Goal: Learn about a topic

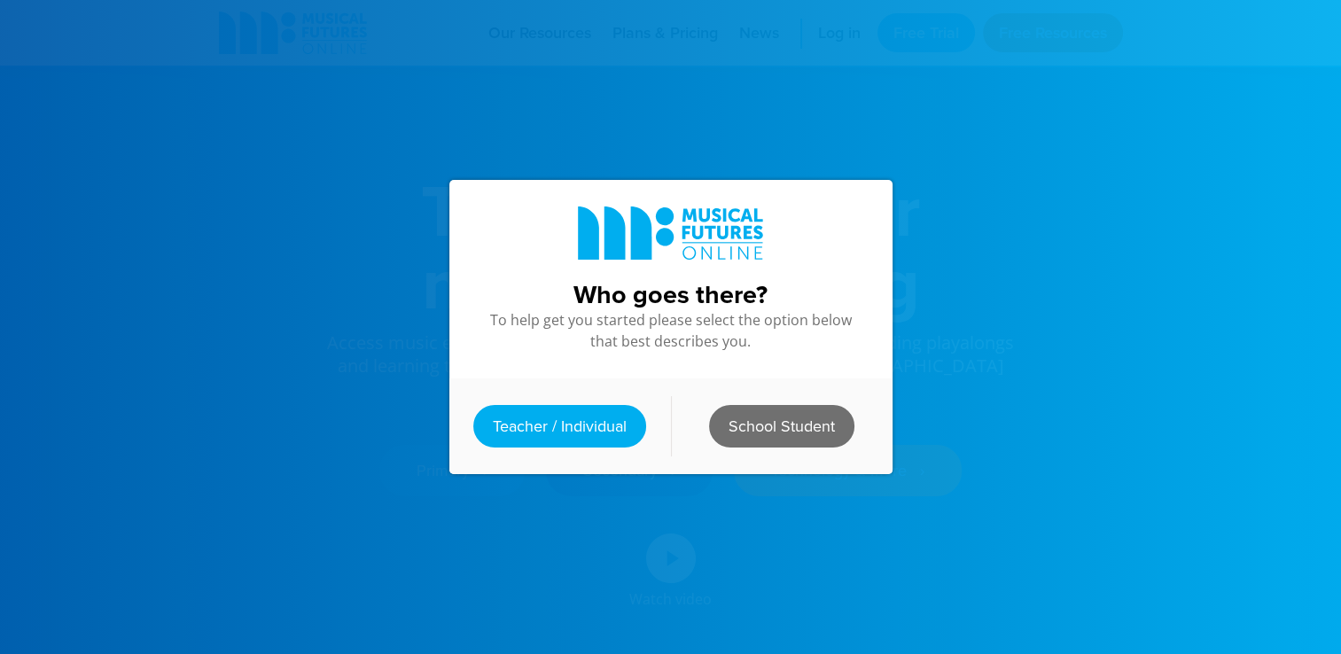
click at [745, 428] on link "School Student" at bounding box center [781, 426] width 145 height 43
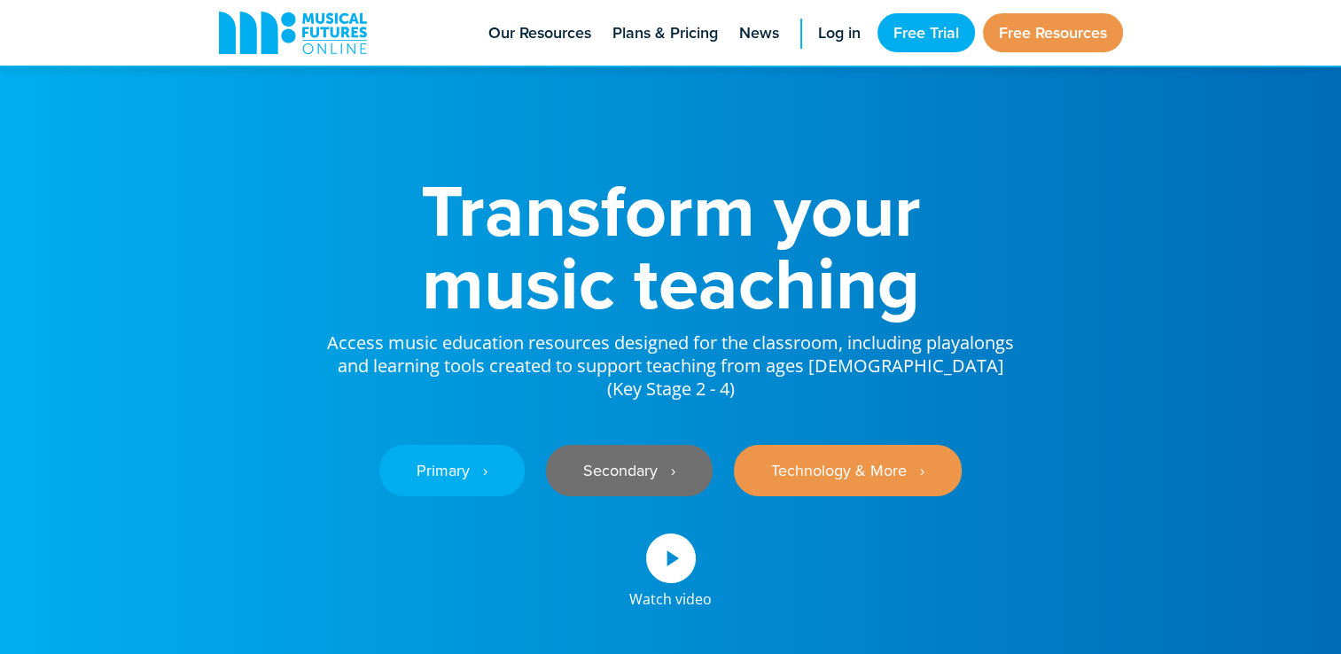
click at [656, 467] on link "Secondary ‎‏‏‎ ‎ ›" at bounding box center [629, 470] width 167 height 51
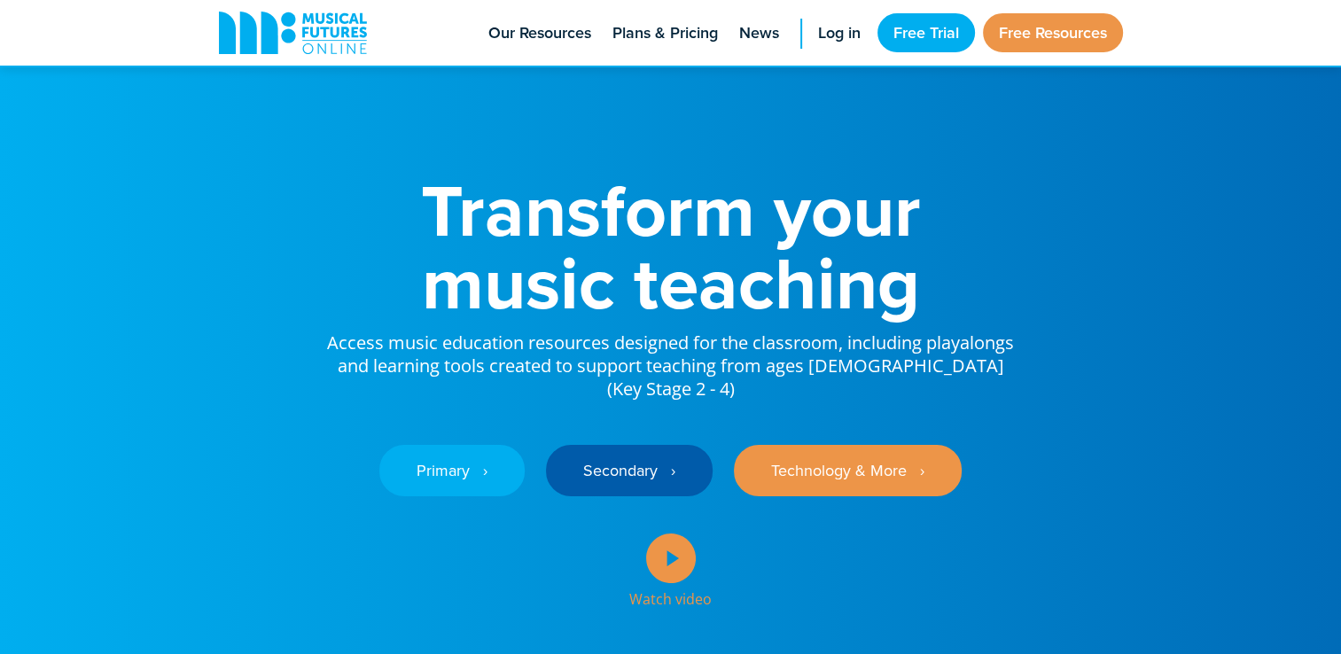
drag, startPoint x: 655, startPoint y: 472, endPoint x: 630, endPoint y: 491, distance: 31.6
click at [630, 507] on div "Watch video" at bounding box center [671, 556] width 136 height 99
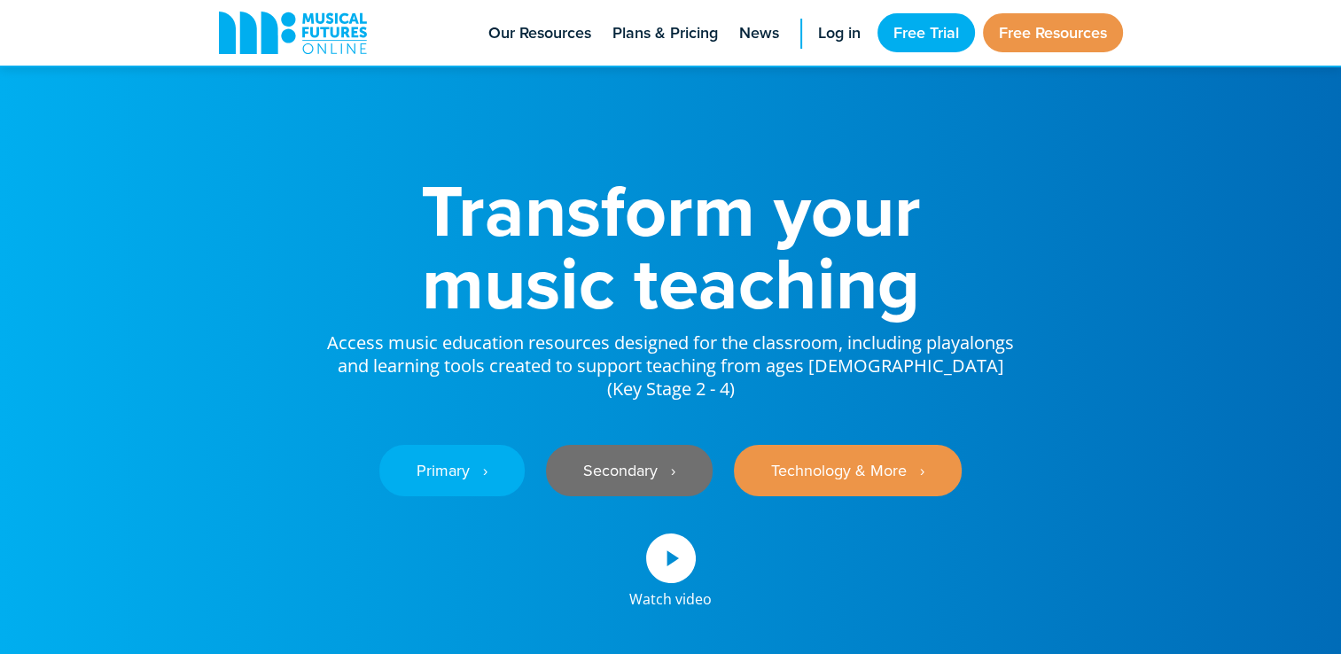
click at [574, 445] on link "Secondary ‎‏‏‎ ‎ ›" at bounding box center [629, 470] width 167 height 51
